Goal: Task Accomplishment & Management: Complete application form

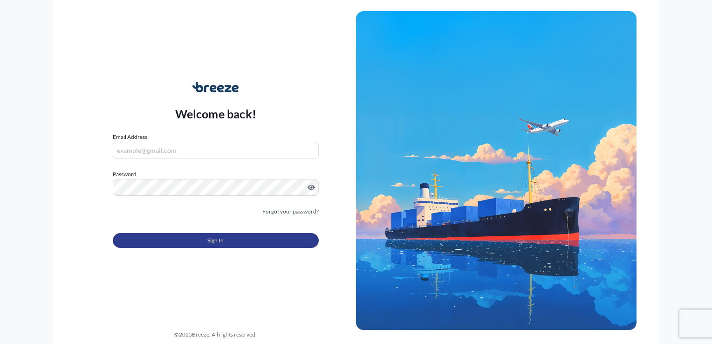
type input "[EMAIL_ADDRESS][DOMAIN_NAME]"
click at [205, 233] on button "Sign In" at bounding box center [216, 240] width 206 height 15
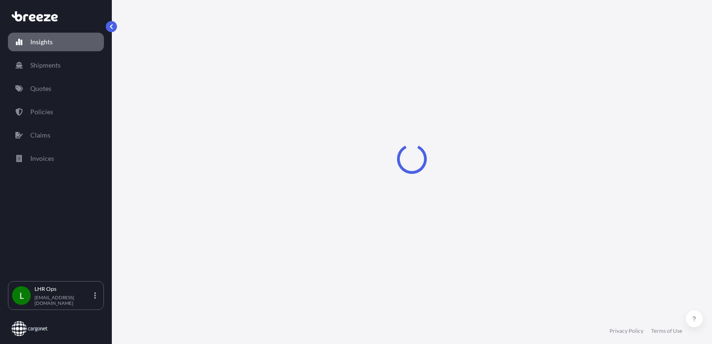
select select "2025"
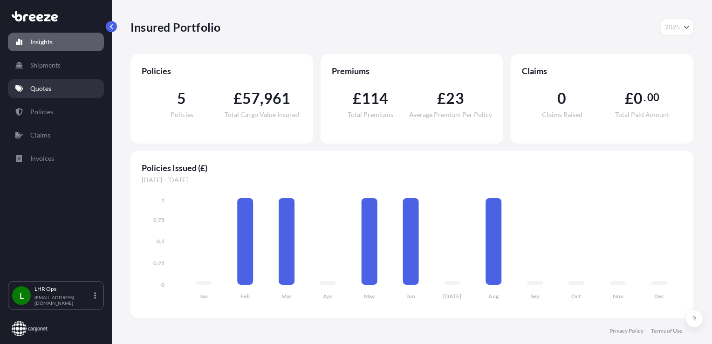
click at [55, 92] on link "Quotes" at bounding box center [56, 88] width 96 height 19
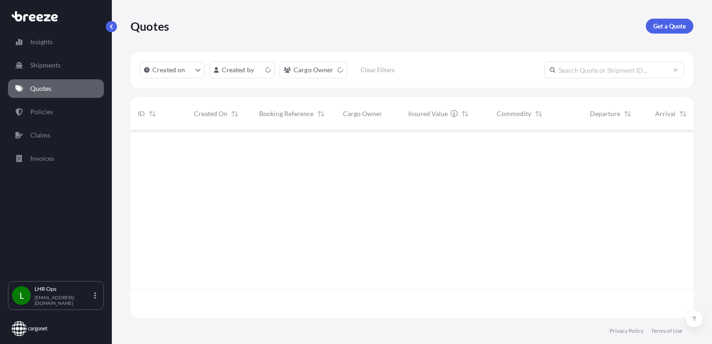
scroll to position [185, 555]
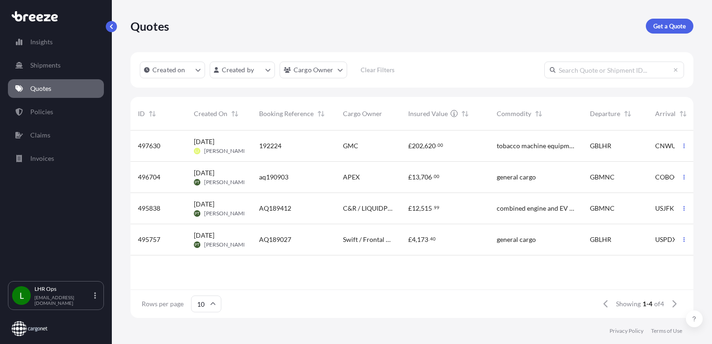
click at [396, 150] on div "GMC" at bounding box center [367, 145] width 65 height 31
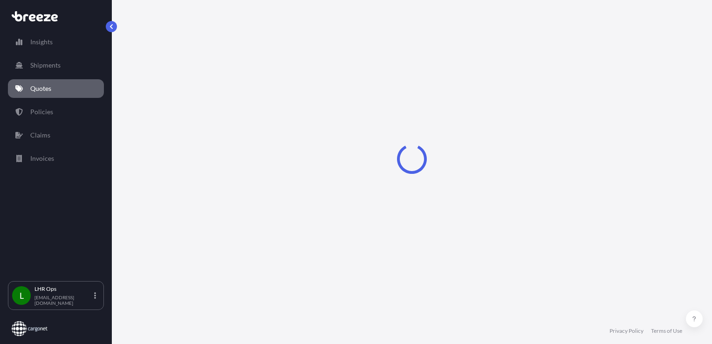
select select "Road"
select select "Air"
select select "3"
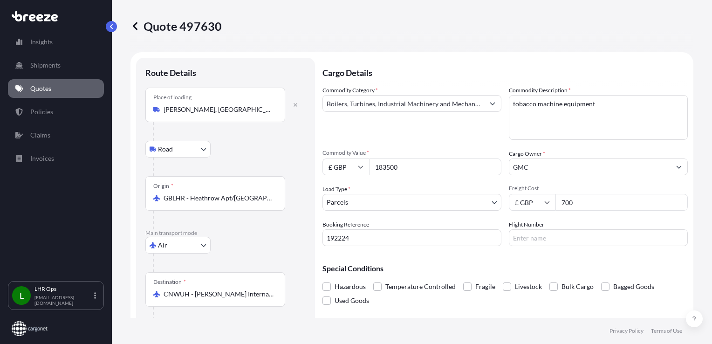
click at [586, 247] on div "Cargo Details Commodity Category * Boilers, Turbines, Industrial Machinery and …" at bounding box center [504, 204] width 365 height 292
click at [585, 240] on input "Flight Number" at bounding box center [598, 237] width 179 height 17
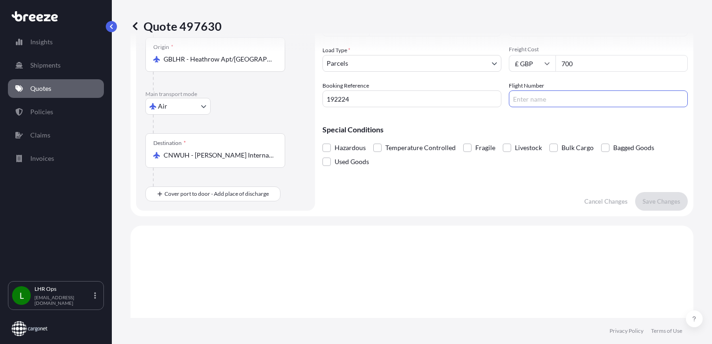
scroll to position [140, 0]
click at [527, 206] on div "Cargo Details Commodity Category * Boilers, Turbines, Industrial Machinery and …" at bounding box center [504, 64] width 365 height 292
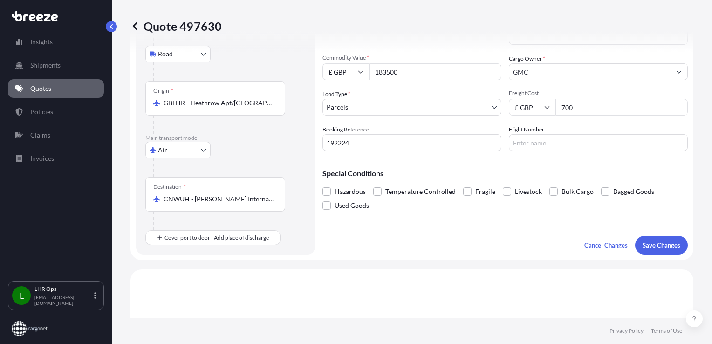
scroll to position [47, 0]
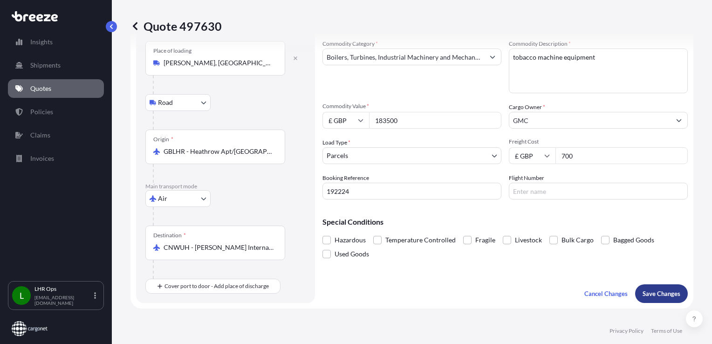
click at [658, 292] on p "Save Changes" at bounding box center [661, 293] width 38 height 9
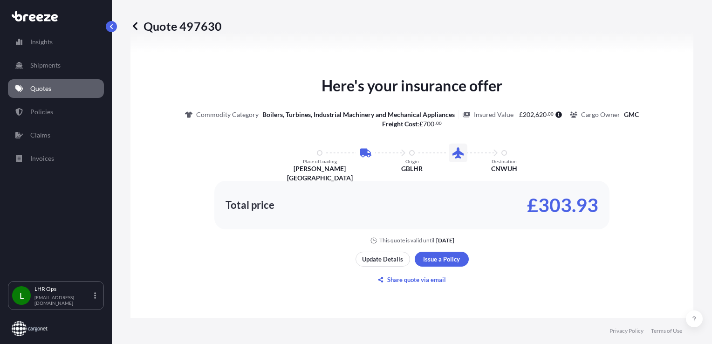
select select "Road"
select select "Air"
select select "3"
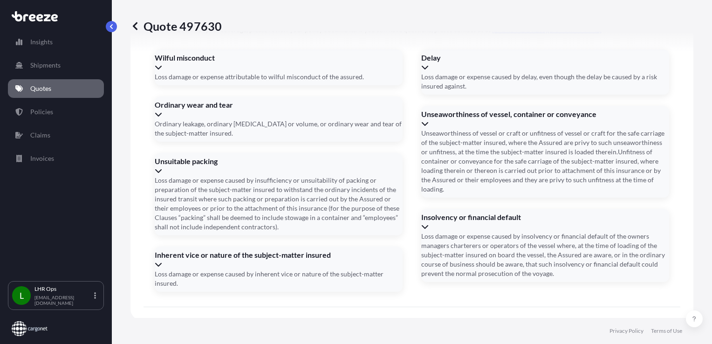
scroll to position [1207, 0]
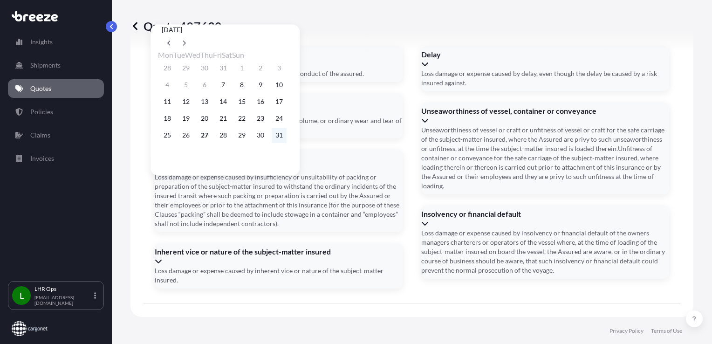
click at [287, 142] on button "31" at bounding box center [279, 135] width 15 height 15
type input "[DATE]"
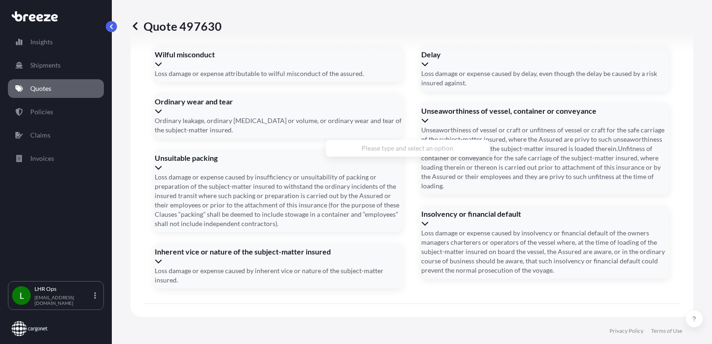
paste input "[STREET_ADDRESS]"
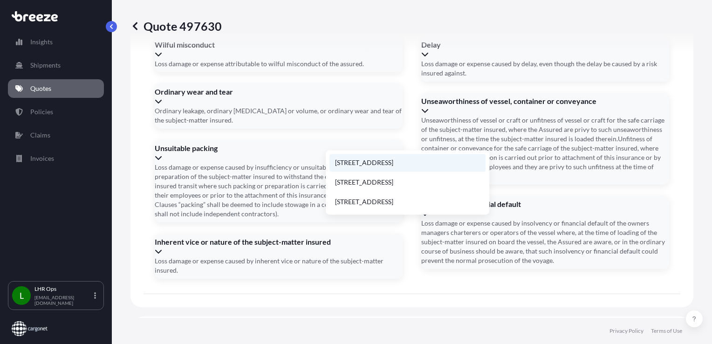
click at [450, 155] on li "[STREET_ADDRESS]" at bounding box center [407, 163] width 156 height 18
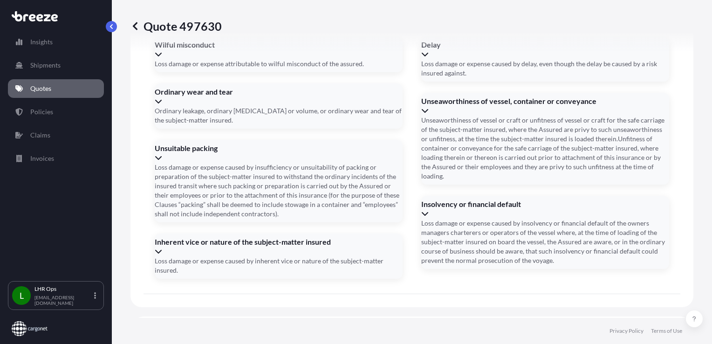
type input "[STREET_ADDRESS]"
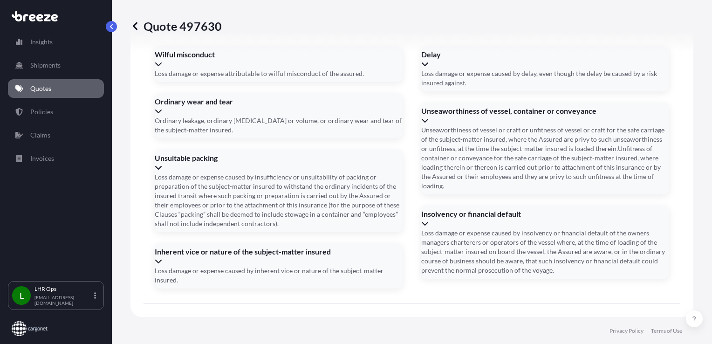
scroll to position [1208, 0]
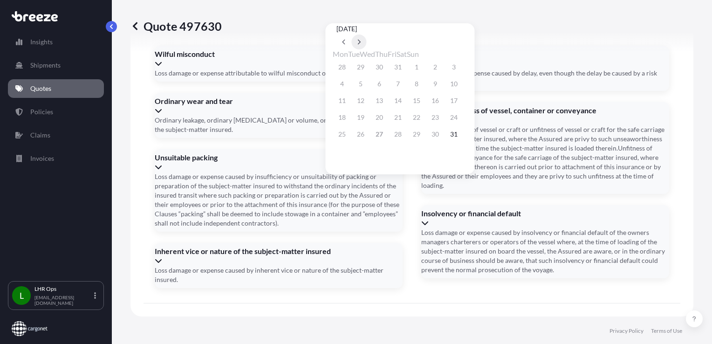
click at [366, 34] on button at bounding box center [358, 41] width 15 height 15
click at [347, 67] on button "1" at bounding box center [341, 67] width 15 height 15
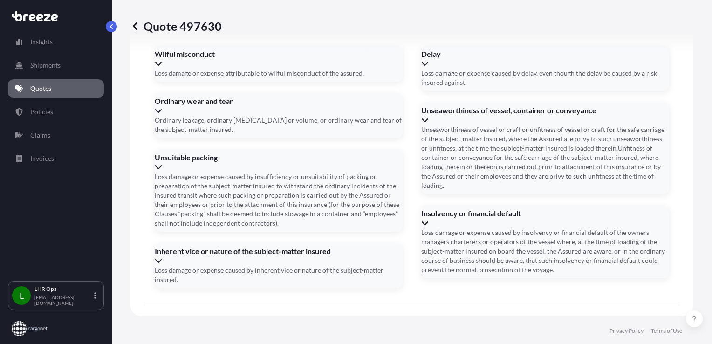
type input "[DATE]"
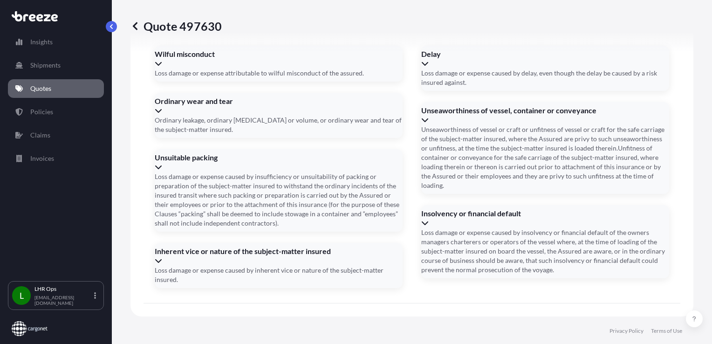
type input "78462420072"
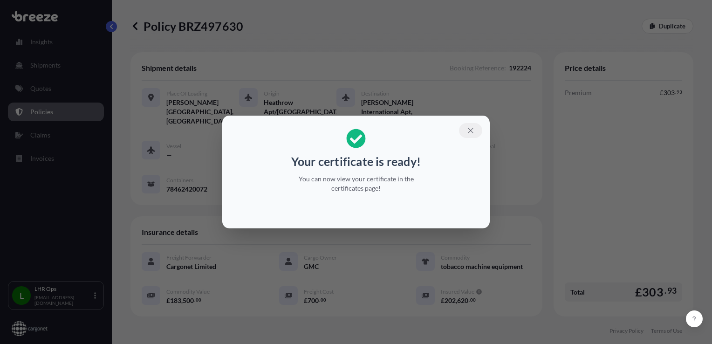
click at [470, 137] on button "button" at bounding box center [470, 130] width 23 height 15
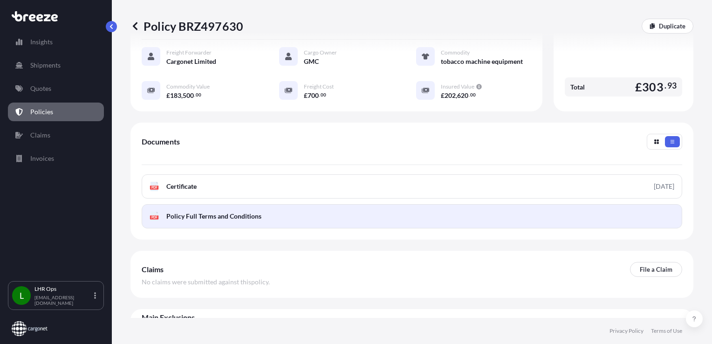
scroll to position [215, 0]
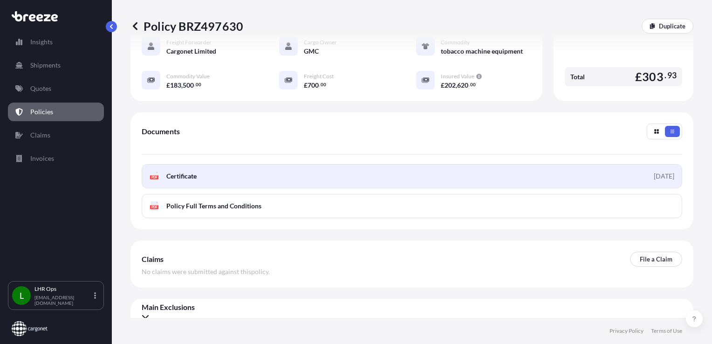
click at [238, 165] on link "PDF Certificate [DATE]" at bounding box center [412, 176] width 540 height 24
